Goal: Task Accomplishment & Management: Use online tool/utility

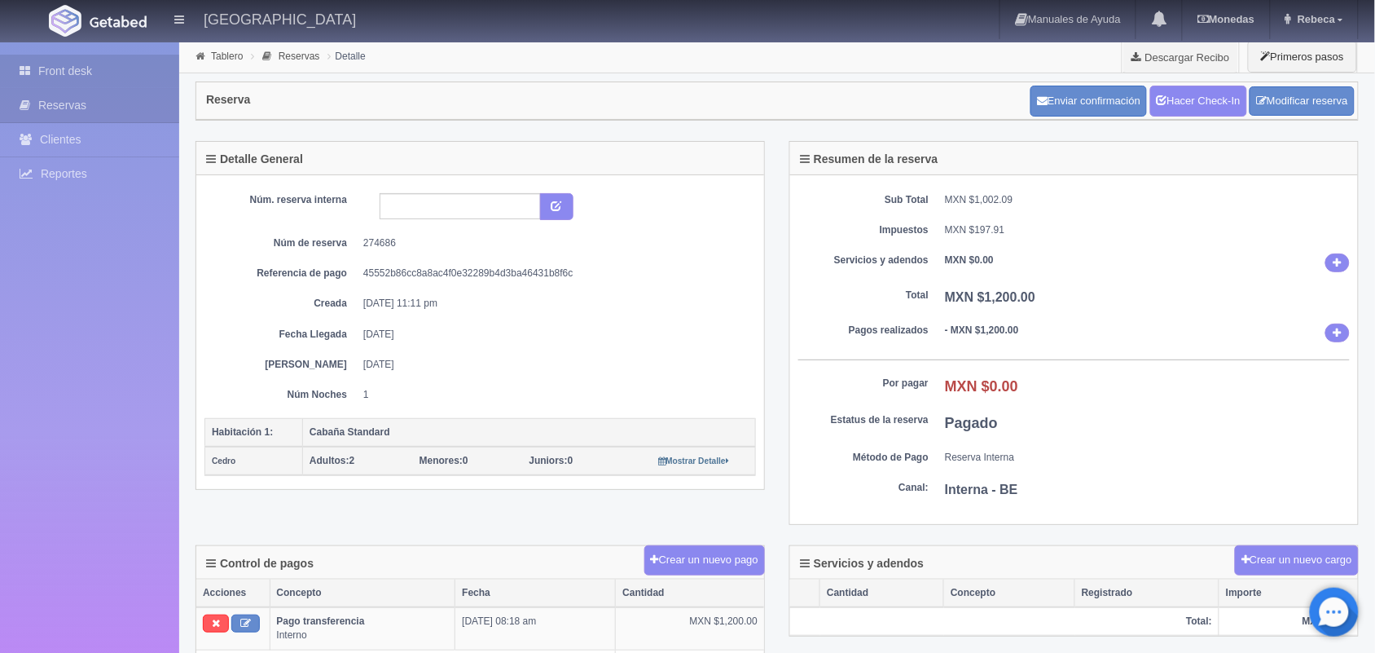
click at [122, 73] on link "Front desk" at bounding box center [89, 71] width 179 height 33
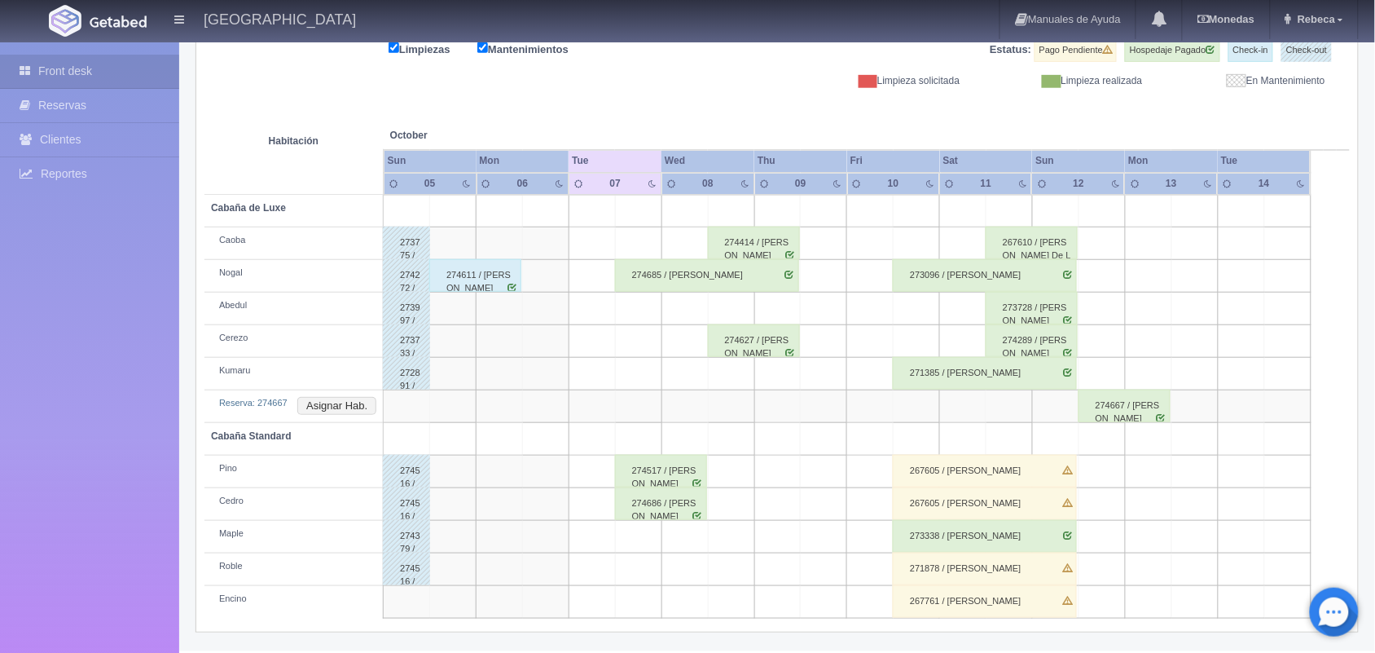
scroll to position [177, 0]
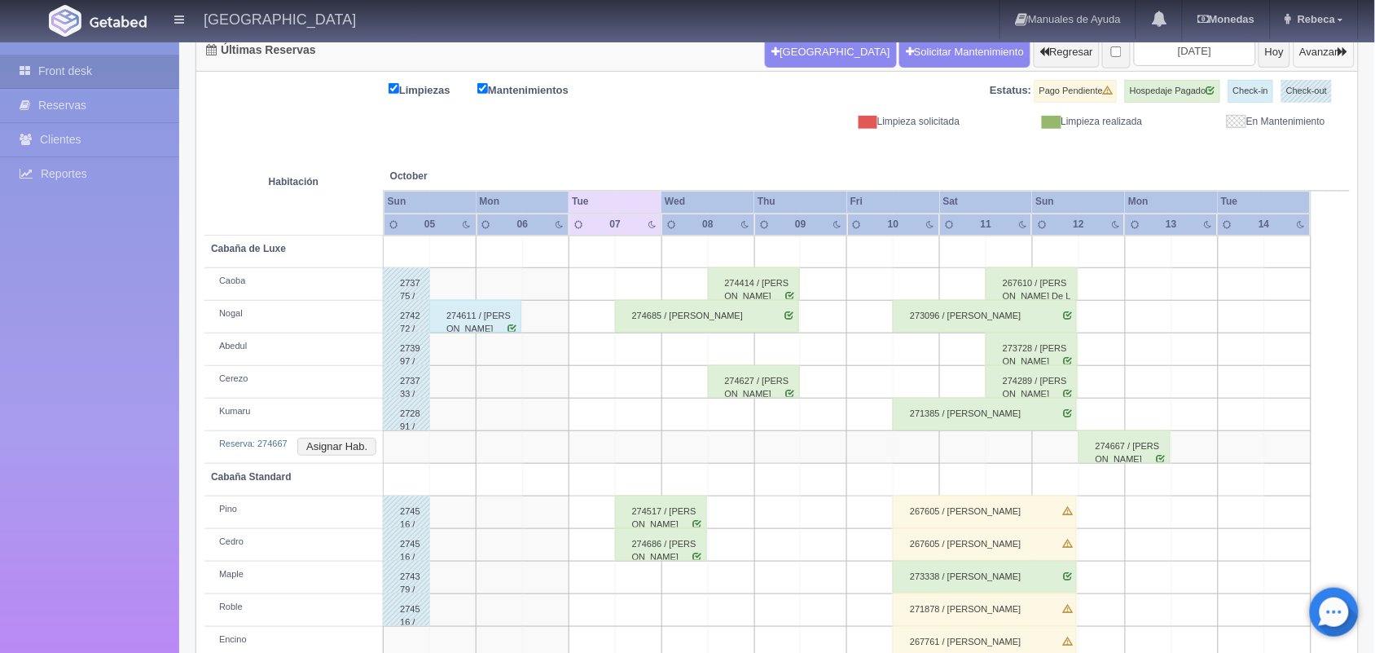
click at [1316, 57] on button "Avanzar" at bounding box center [1324, 52] width 61 height 31
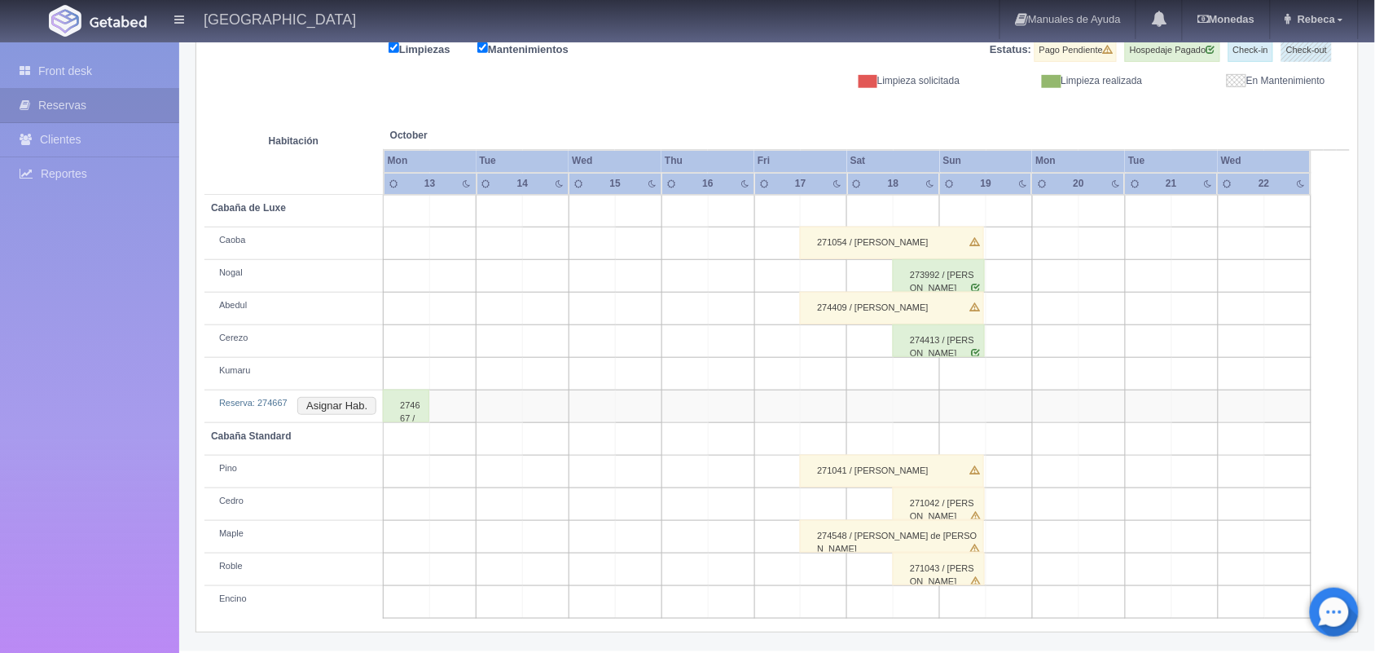
scroll to position [177, 0]
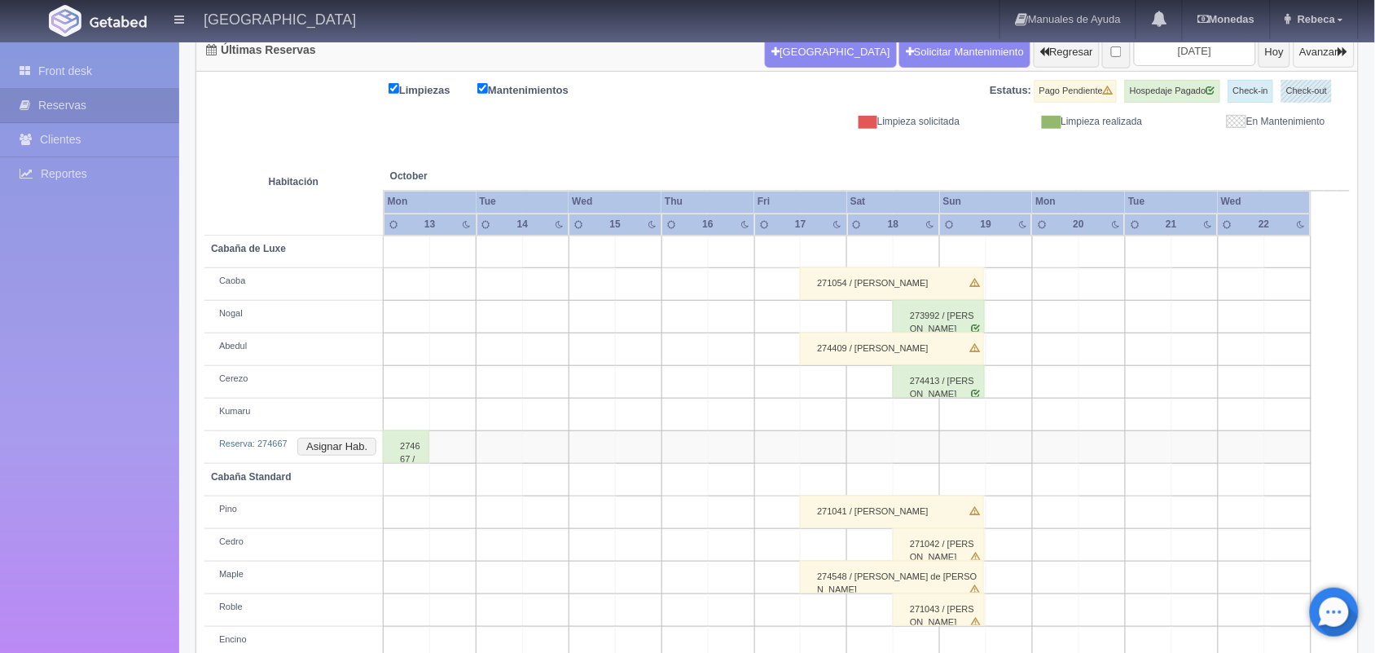
click at [1321, 53] on button "Avanzar" at bounding box center [1324, 52] width 61 height 31
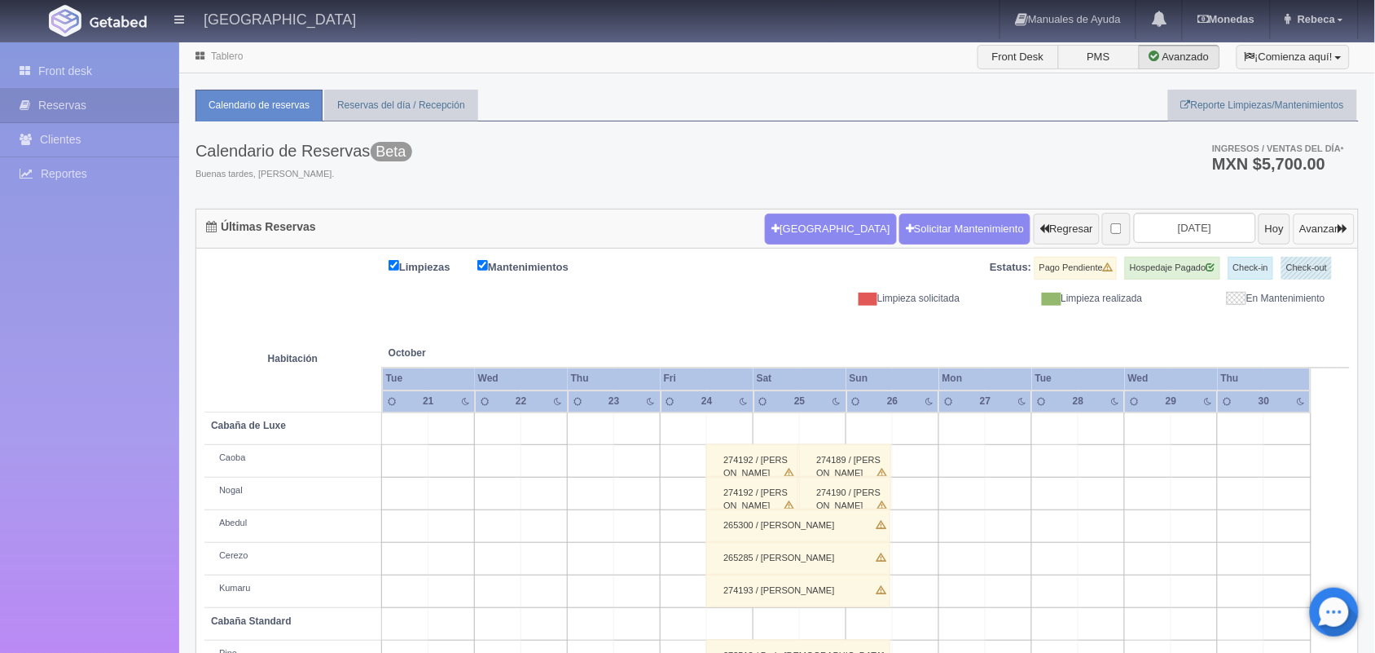
click at [1320, 235] on button "Avanzar" at bounding box center [1324, 228] width 61 height 31
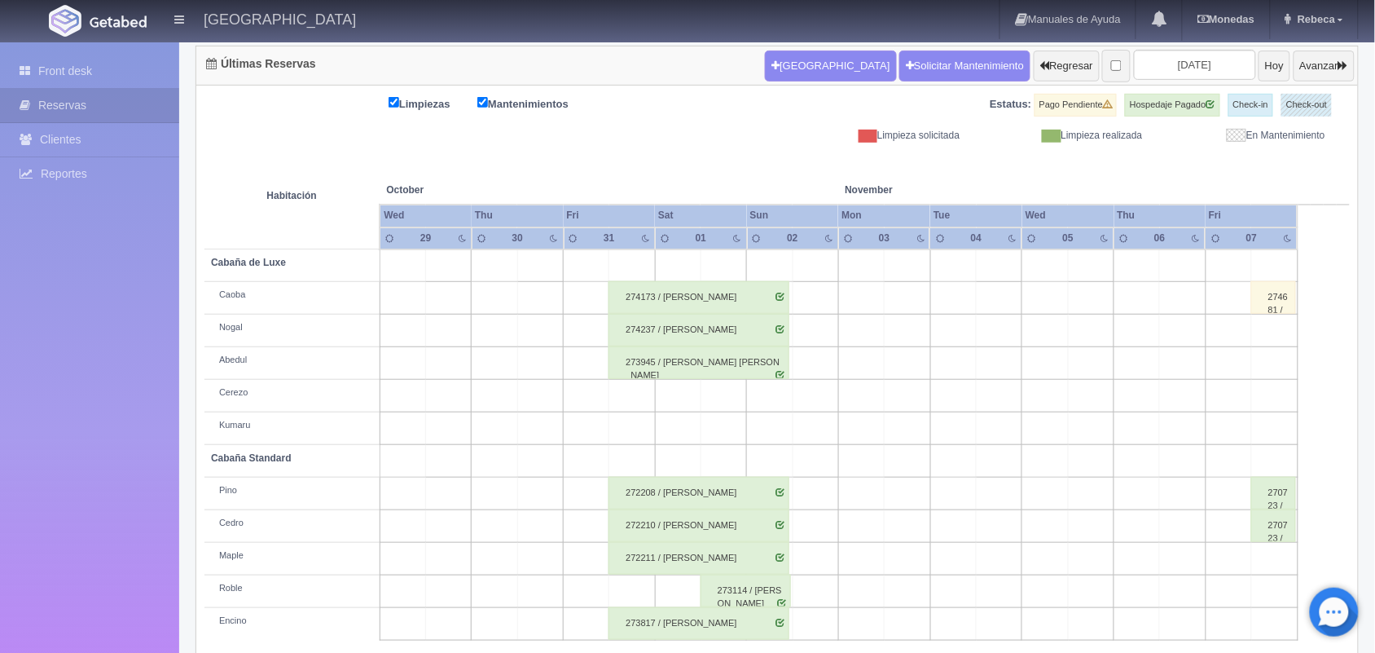
scroll to position [185, 0]
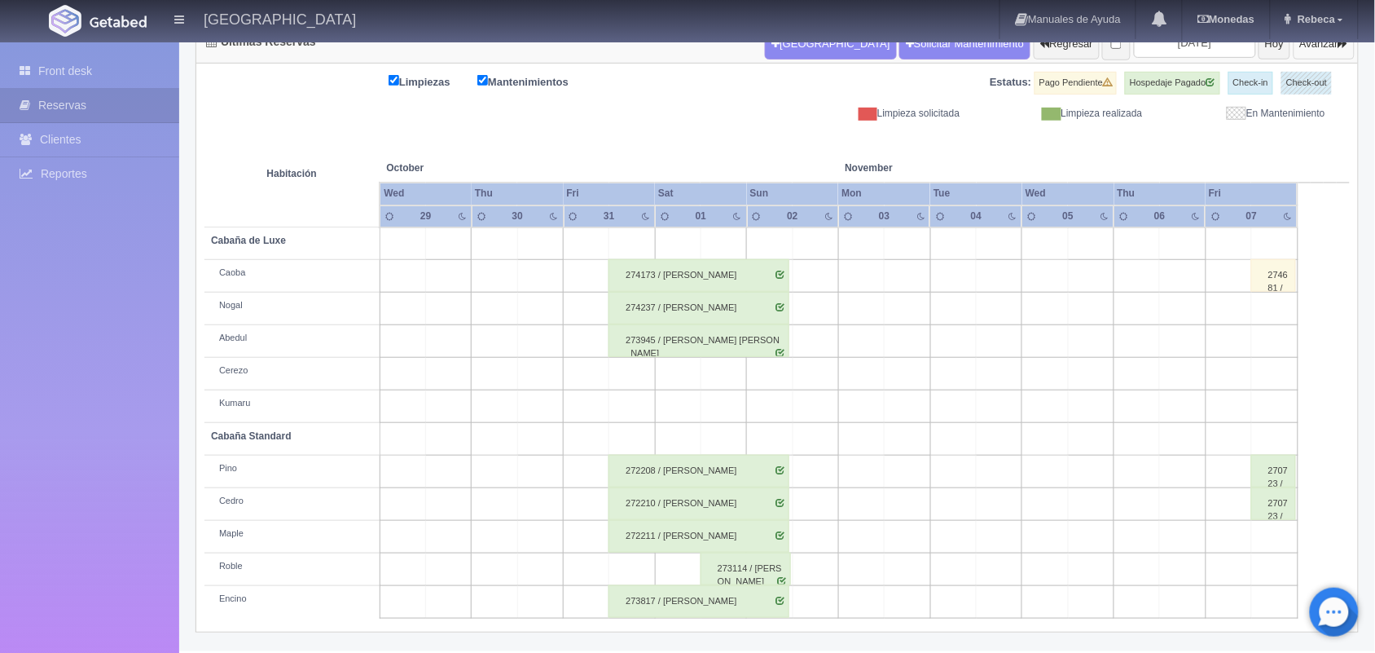
click at [1326, 42] on button "Avanzar" at bounding box center [1324, 44] width 61 height 31
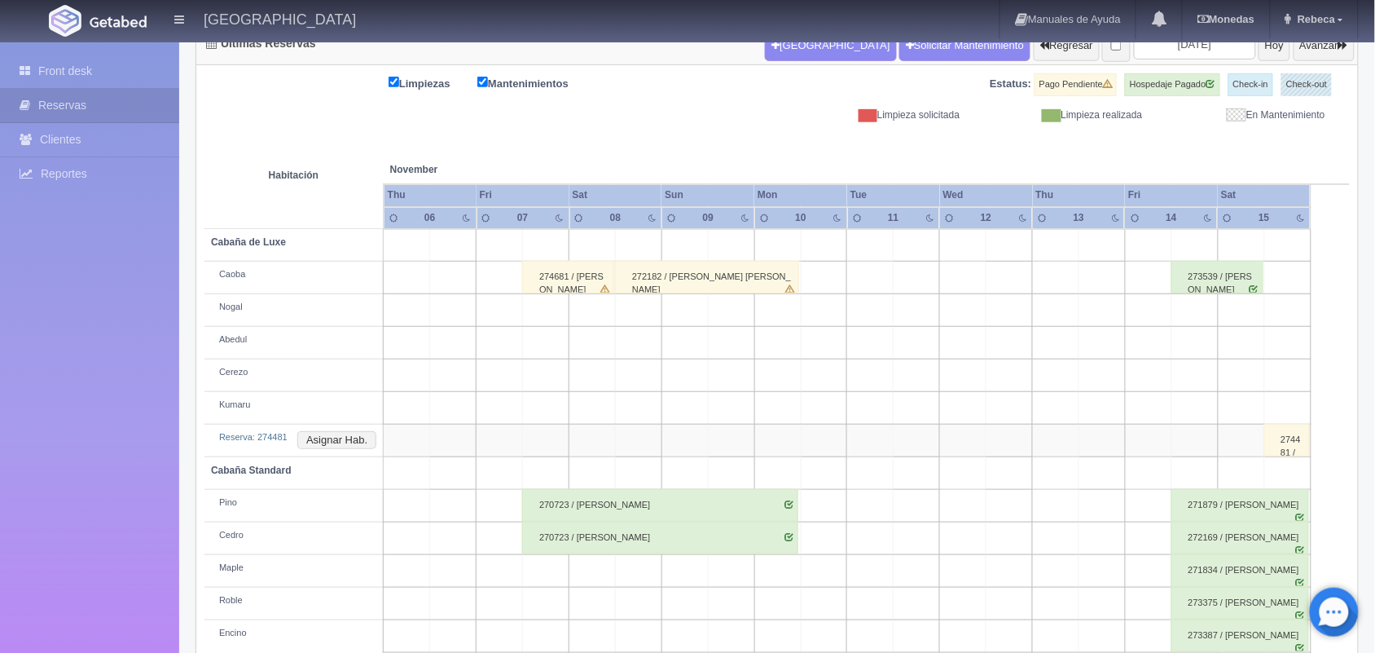
scroll to position [218, 0]
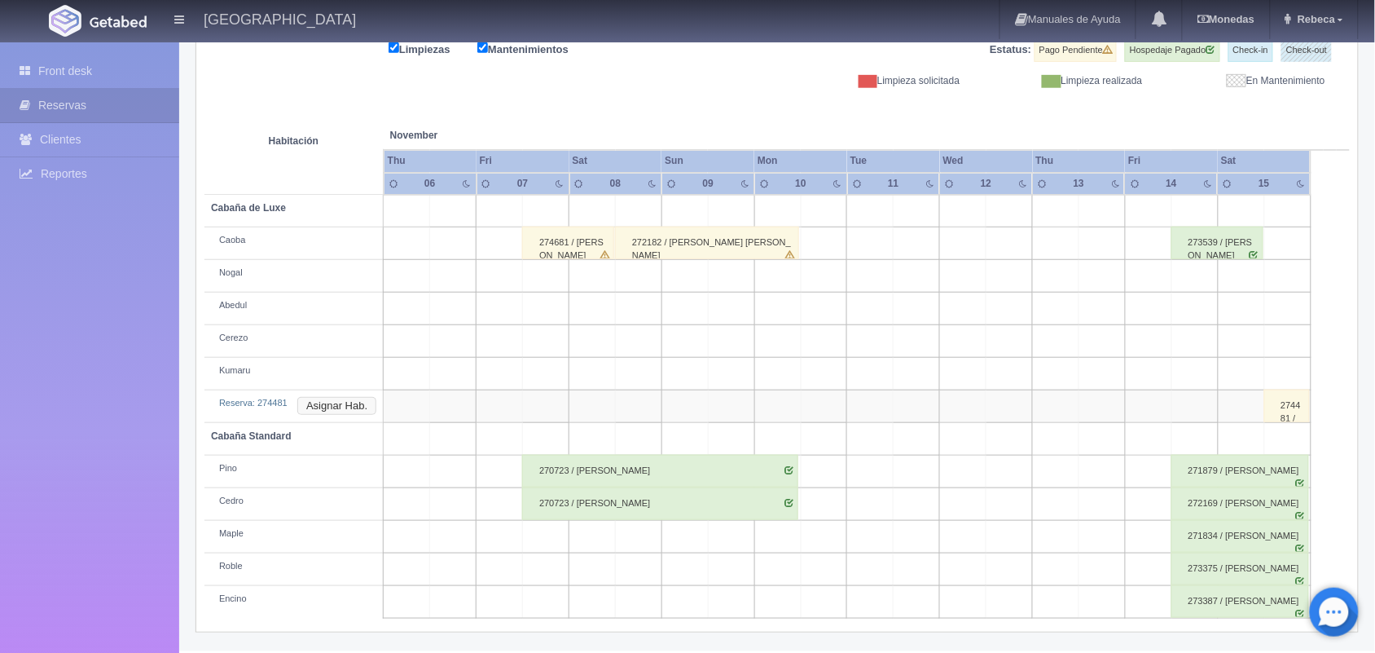
click at [343, 408] on button "Asignar Hab." at bounding box center [336, 406] width 79 height 18
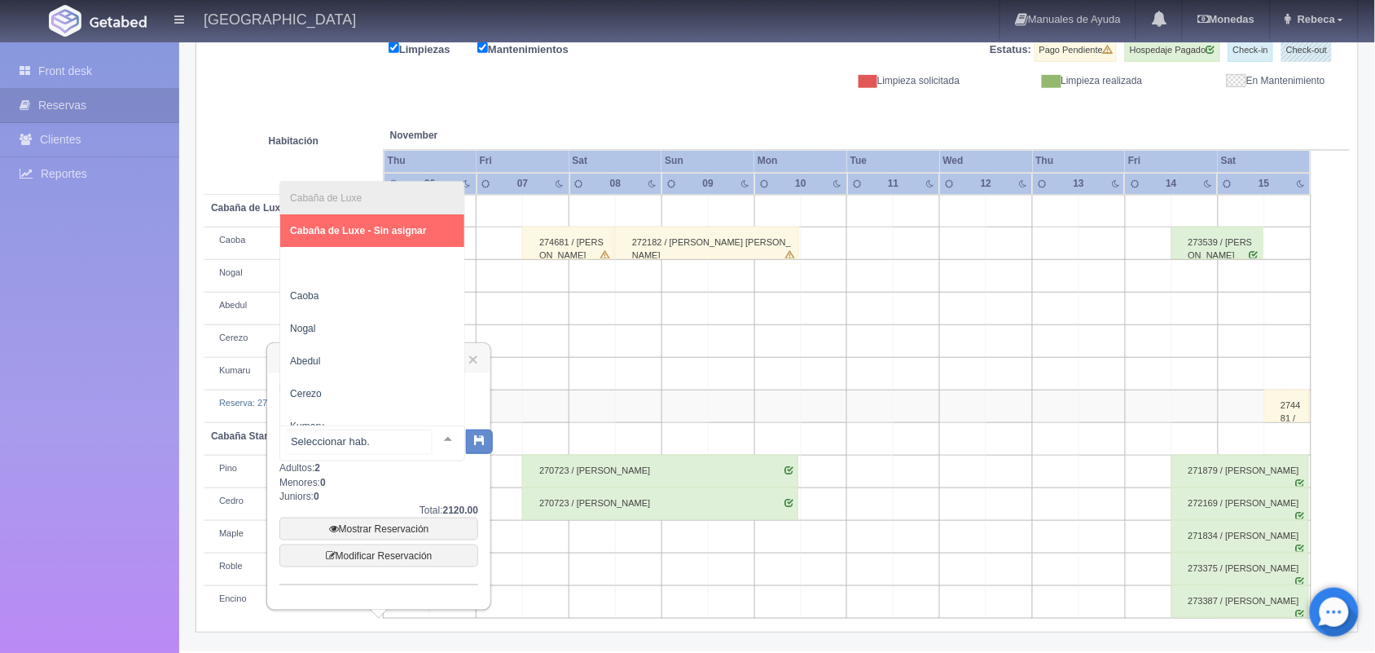
click at [432, 436] on div at bounding box center [448, 438] width 33 height 24
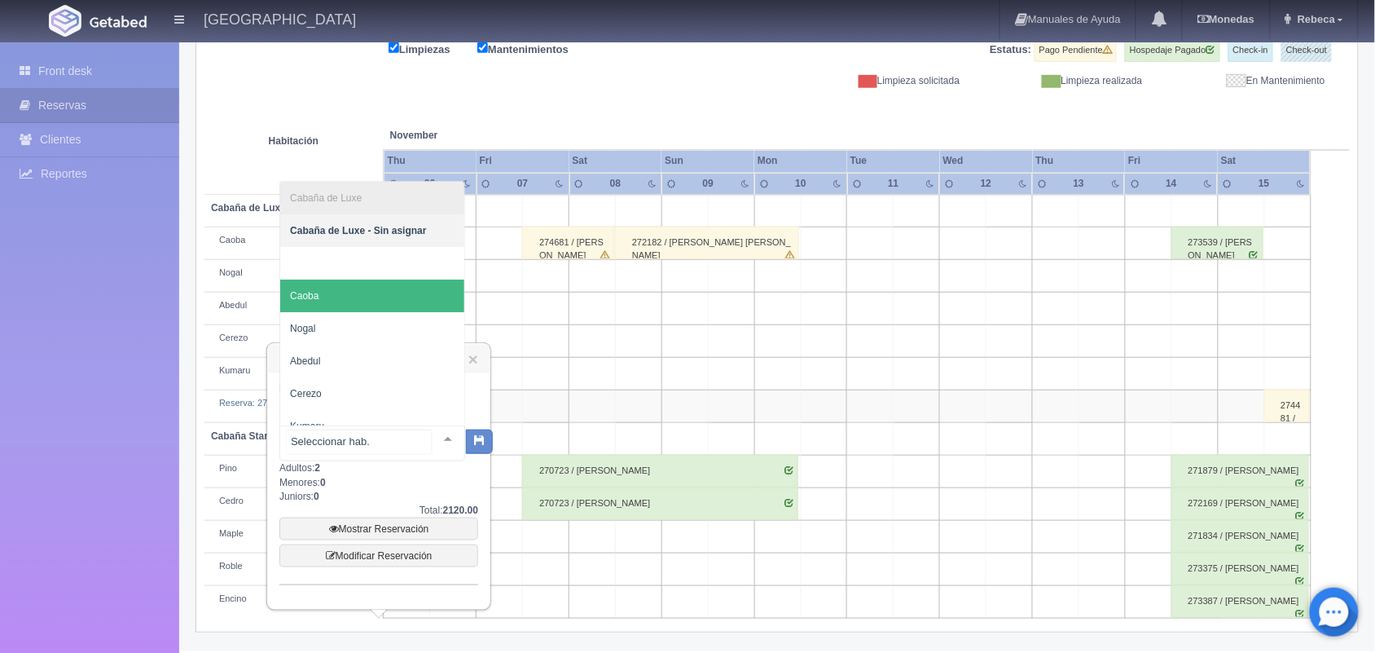
click at [395, 297] on span "Caoba" at bounding box center [372, 295] width 184 height 33
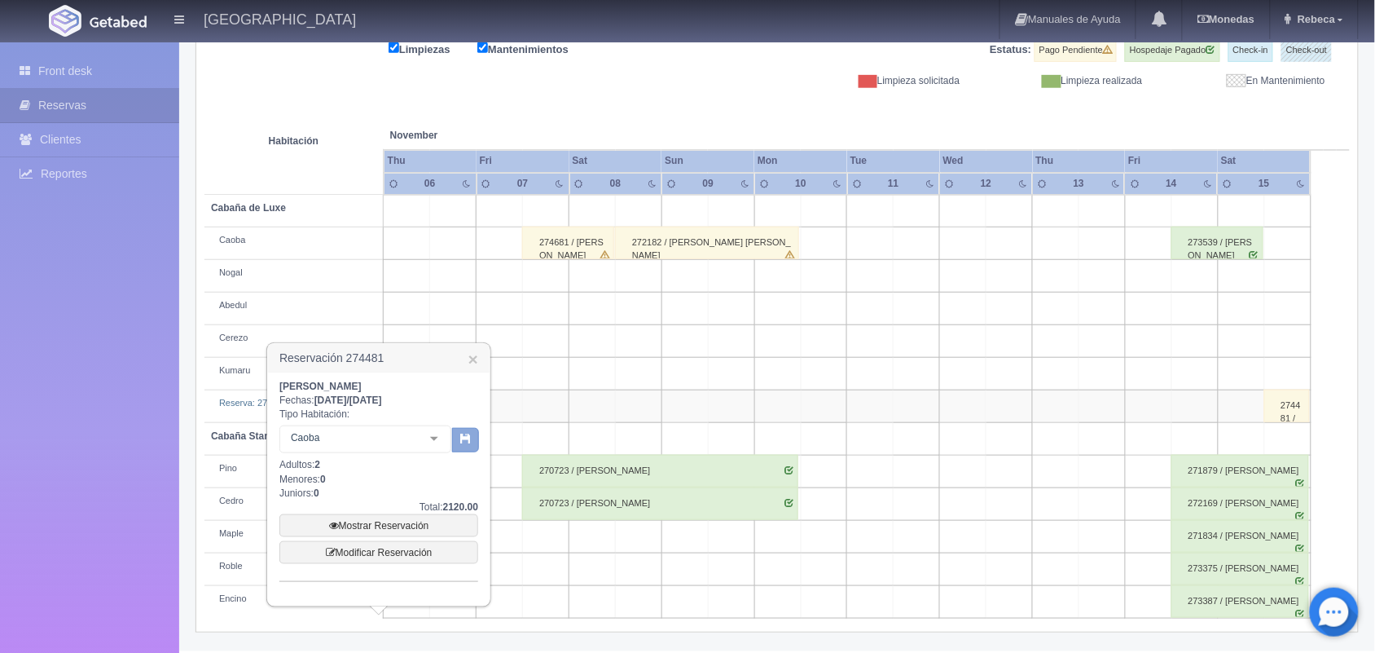
click at [464, 437] on icon "button" at bounding box center [465, 438] width 11 height 11
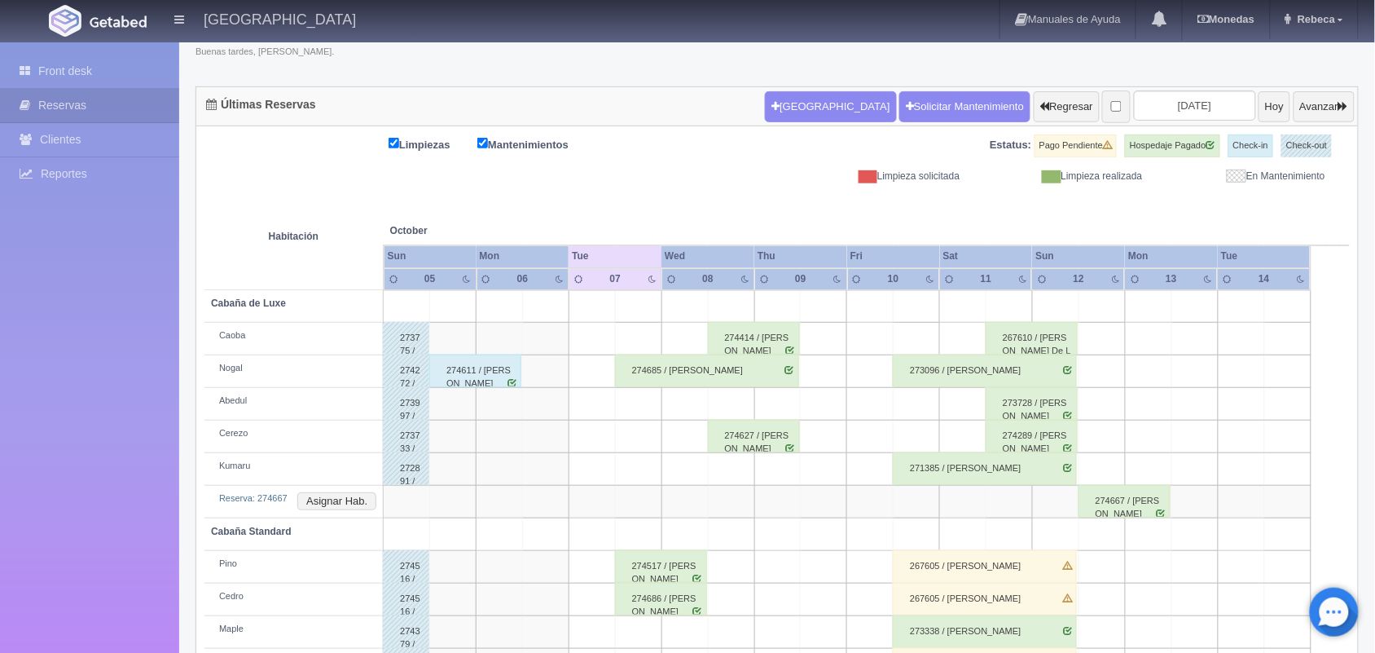
scroll to position [122, 0]
click at [110, 75] on link "Front desk" at bounding box center [89, 71] width 179 height 33
